Goal: Transaction & Acquisition: Book appointment/travel/reservation

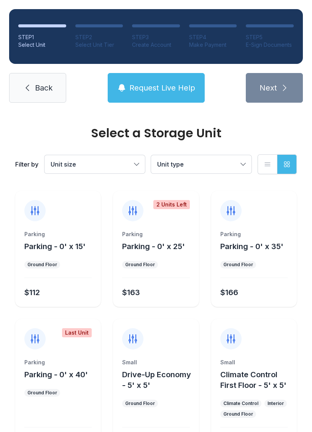
click at [73, 160] on span "Unit size" at bounding box center [91, 164] width 81 height 9
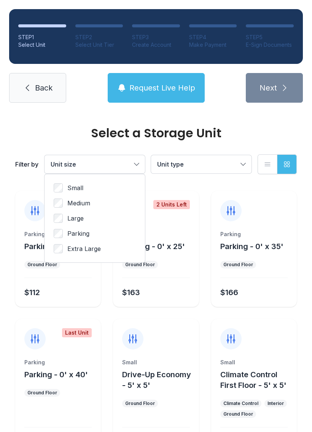
click at [90, 161] on span "Unit size" at bounding box center [91, 164] width 81 height 9
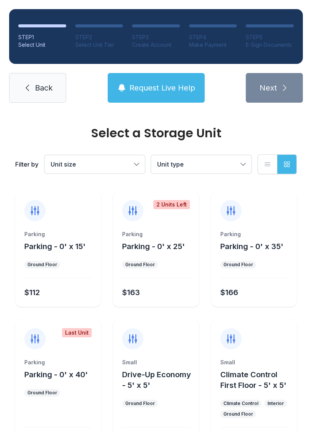
click at [171, 164] on span "Unit type" at bounding box center [170, 164] width 27 height 8
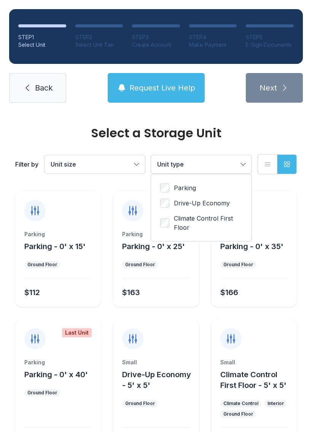
click at [170, 199] on label "Drive-Up Economy" at bounding box center [201, 202] width 82 height 9
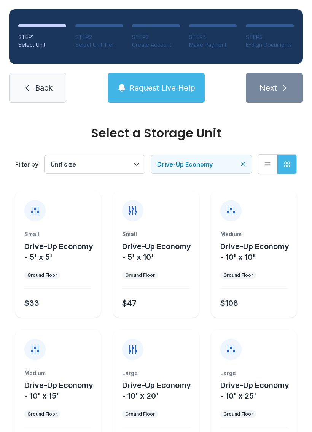
click at [271, 248] on span "Drive-Up Economy - 10' x 10'" at bounding box center [254, 252] width 69 height 20
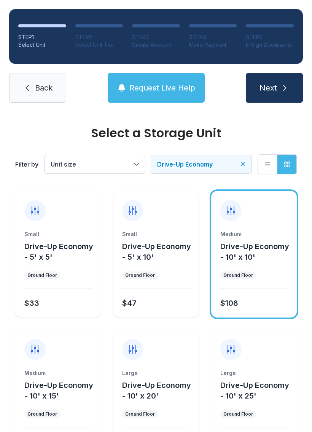
click at [261, 84] on span "Next" at bounding box center [267, 87] width 17 height 11
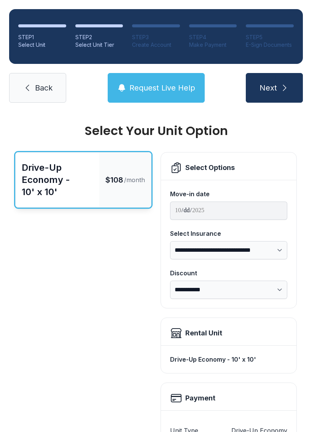
scroll to position [4, 0]
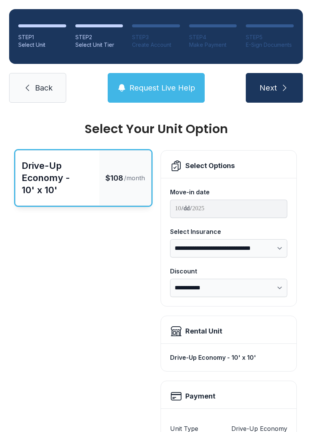
click at [198, 280] on select "**********" at bounding box center [228, 287] width 117 height 18
click at [192, 247] on select "**********" at bounding box center [228, 248] width 117 height 18
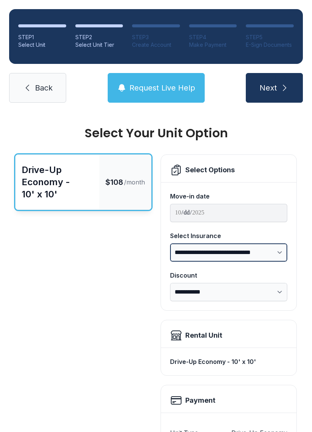
scroll to position [0, 0]
click at [37, 82] on link "Back" at bounding box center [37, 88] width 57 height 30
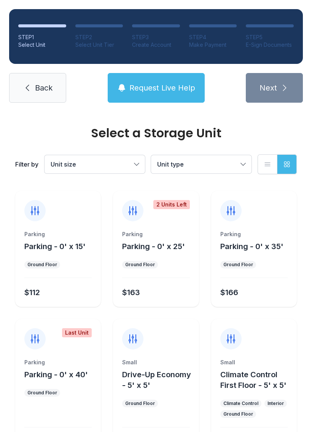
click at [29, 92] on icon at bounding box center [27, 87] width 9 height 9
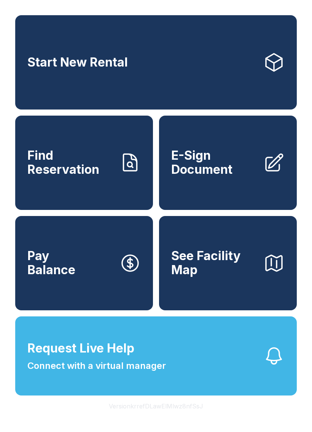
click at [116, 357] on span "Request Live Help" at bounding box center [80, 348] width 107 height 18
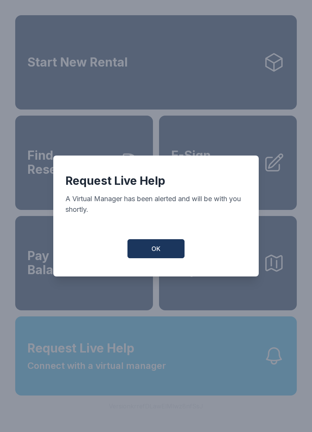
click at [148, 252] on button "OK" at bounding box center [155, 248] width 57 height 19
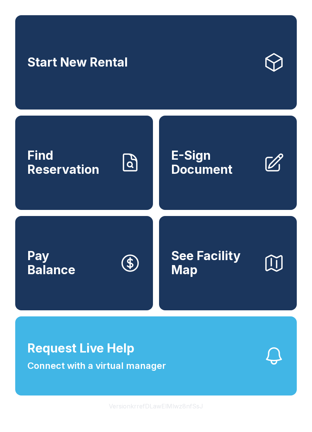
click at [245, 276] on span "See Facility Map" at bounding box center [214, 263] width 86 height 28
click at [134, 362] on span "Request Live Help Connect with a virtual manager" at bounding box center [96, 355] width 138 height 33
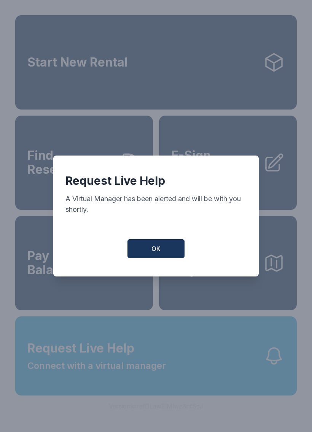
click at [151, 253] on span "OK" at bounding box center [155, 248] width 9 height 9
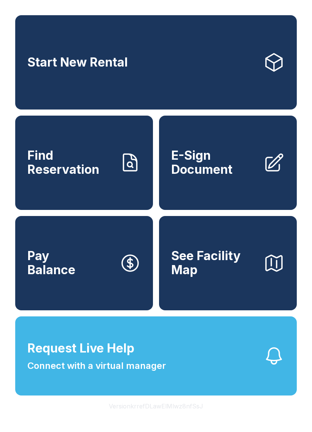
click at [201, 188] on link "E-Sign Document" at bounding box center [228, 162] width 138 height 94
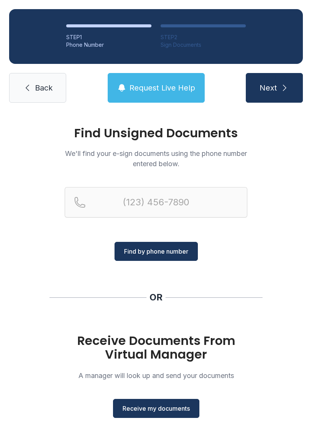
click at [28, 100] on link "Back" at bounding box center [37, 88] width 57 height 30
